Goal: Find specific page/section: Find specific page/section

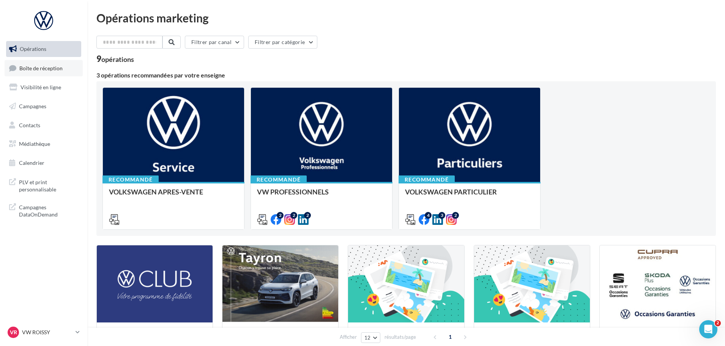
click at [40, 67] on span "Boîte de réception" at bounding box center [40, 68] width 43 height 6
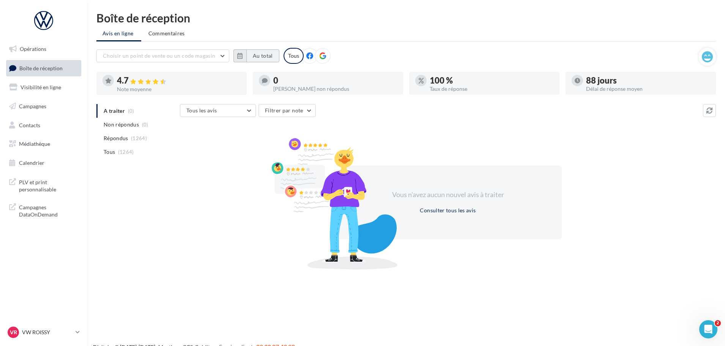
click at [248, 55] on button "Au total" at bounding box center [262, 55] width 33 height 13
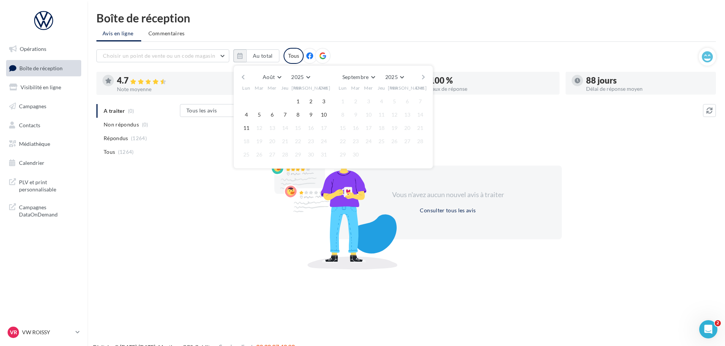
click at [239, 75] on div "Août [PERSON_NAME] Mars Avril Mai Juin Juillet Août Septembre Octobre Novembre …" at bounding box center [333, 116] width 200 height 103
click at [240, 76] on button "button" at bounding box center [243, 77] width 6 height 11
drag, startPoint x: 258, startPoint y: 100, endPoint x: 278, endPoint y: 105, distance: 19.9
click at [258, 100] on button "1" at bounding box center [259, 101] width 11 height 11
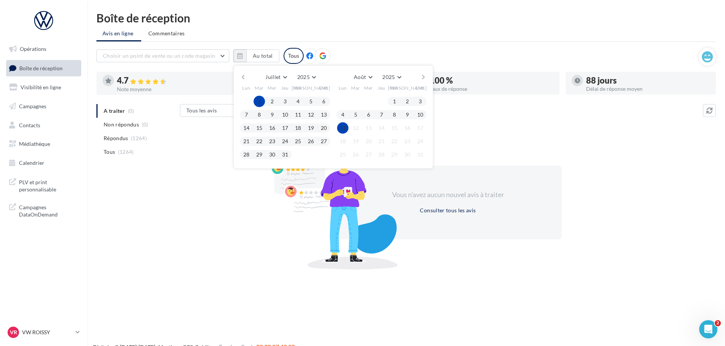
click at [343, 128] on button "11" at bounding box center [342, 127] width 11 height 11
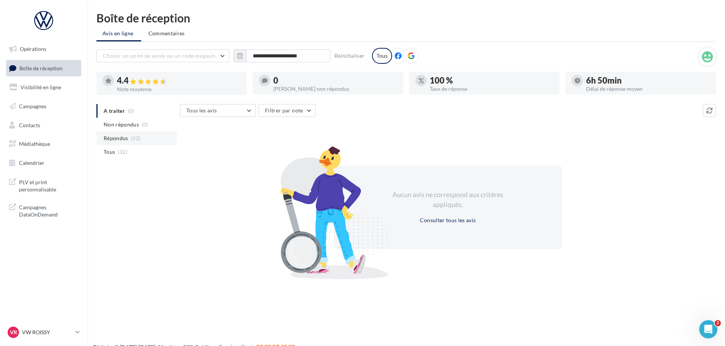
click at [117, 137] on span "Répondus" at bounding box center [116, 138] width 25 height 8
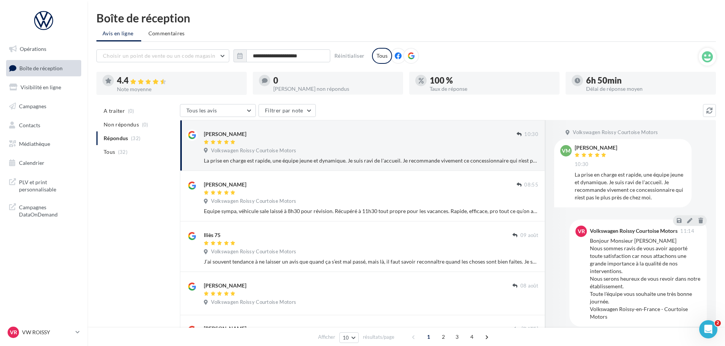
click at [33, 62] on link "Boîte de réception" at bounding box center [44, 68] width 78 height 16
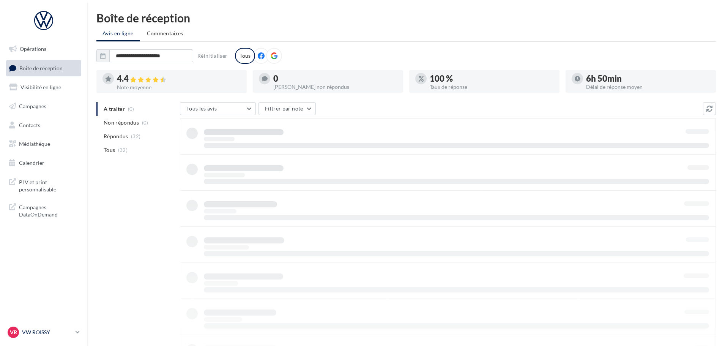
click at [29, 333] on p "VW ROISSY" at bounding box center [47, 332] width 50 height 8
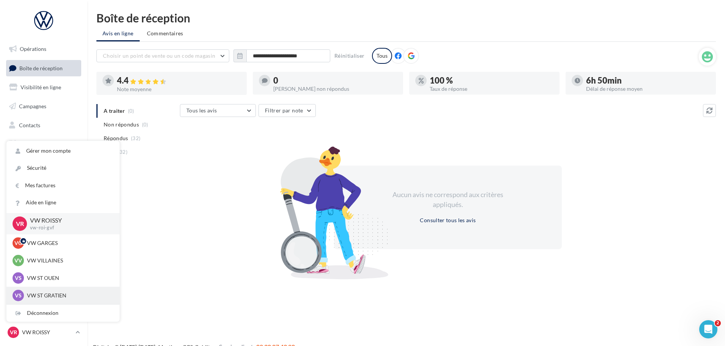
click at [46, 294] on p "VW ST GRATIEN" at bounding box center [69, 296] width 84 height 8
